Goal: Task Accomplishment & Management: Use online tool/utility

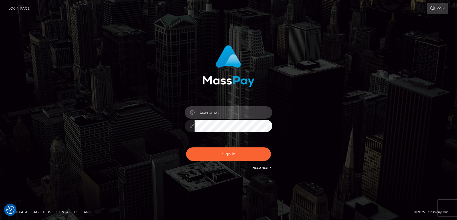
click at [213, 111] on input "text" at bounding box center [234, 112] width 78 height 12
type input "mislam"
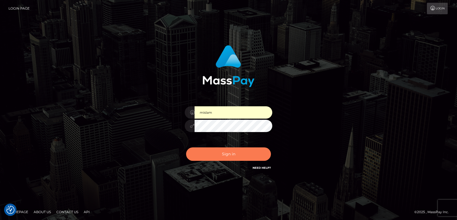
click at [237, 155] on button "Sign in" at bounding box center [228, 153] width 85 height 13
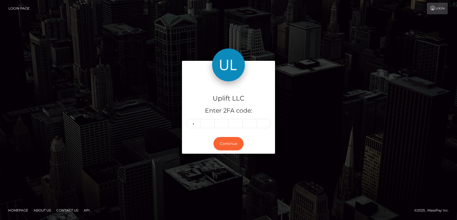
type input "7"
type input "1"
type input "6"
type input "9"
type input "5"
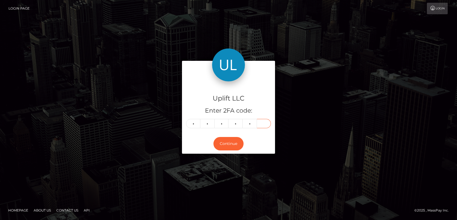
type input "7"
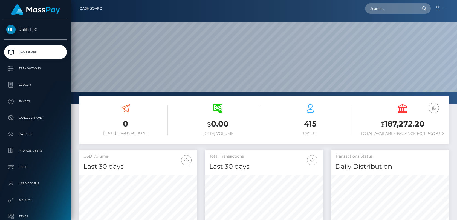
scroll to position [97, 118]
click at [31, 134] on p "Batches" at bounding box center [35, 134] width 59 height 8
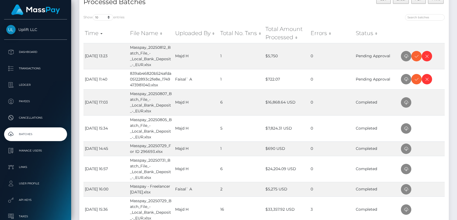
scroll to position [126, 0]
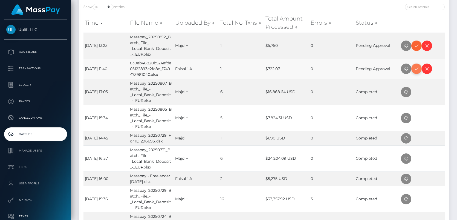
click at [416, 68] on icon at bounding box center [416, 68] width 7 height 7
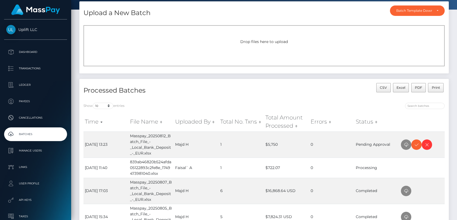
scroll to position [30, 0]
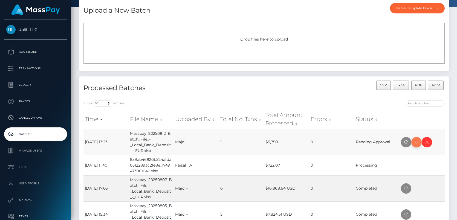
click at [415, 142] on icon at bounding box center [416, 142] width 7 height 7
